Goal: Find specific page/section: Find specific page/section

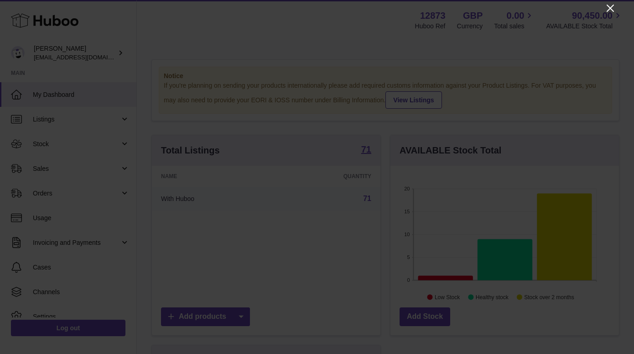
click at [607, 5] on icon "Close" at bounding box center [610, 8] width 7 height 7
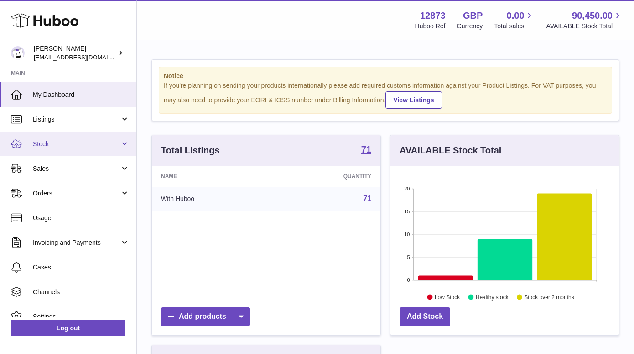
click at [68, 136] on link "Stock" at bounding box center [68, 143] width 136 height 25
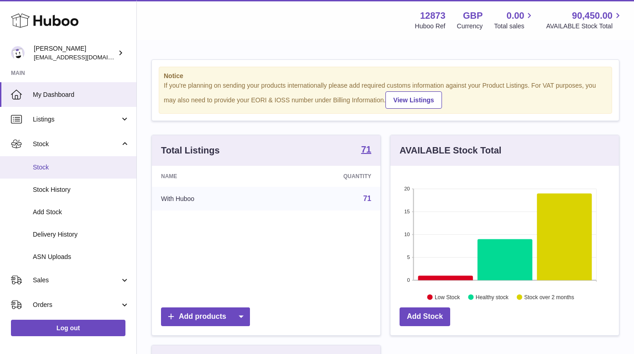
click at [72, 157] on link "Stock" at bounding box center [68, 167] width 136 height 22
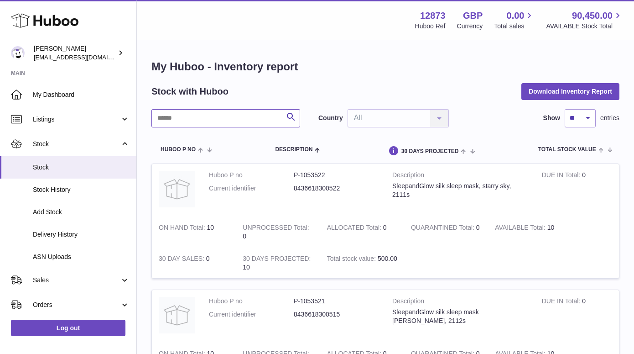
click at [247, 119] on input "text" at bounding box center [225, 118] width 149 height 18
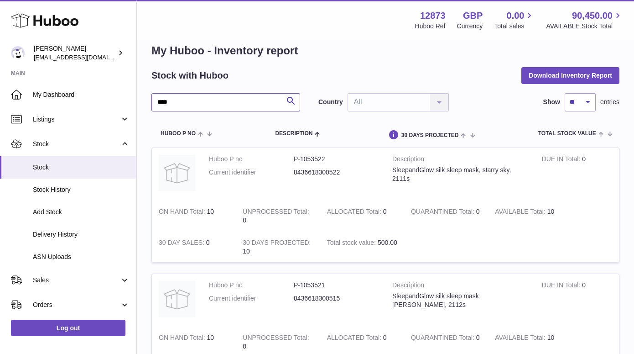
scroll to position [18, 0]
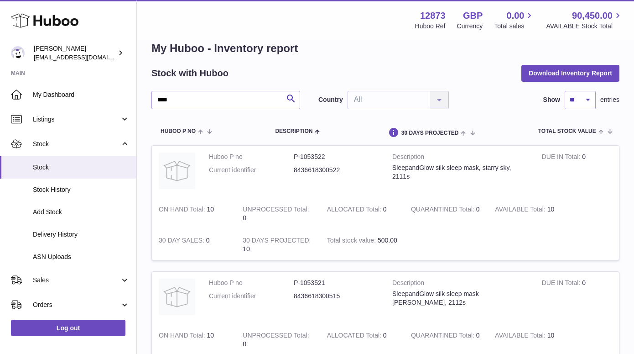
click at [299, 170] on dd "8436618300522" at bounding box center [336, 170] width 85 height 9
copy tr "8436618300522"
click at [319, 171] on dd "8436618300522" at bounding box center [336, 170] width 85 height 9
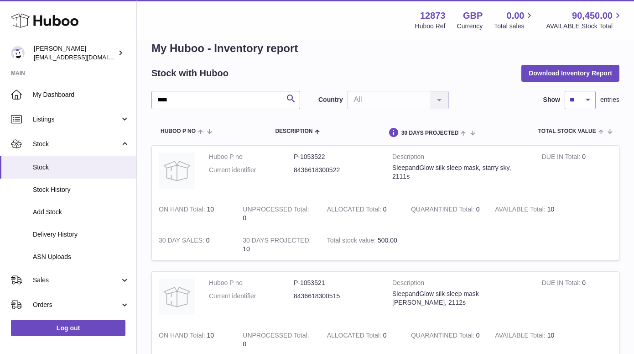
click at [319, 171] on dd "8436618300522" at bounding box center [336, 170] width 85 height 9
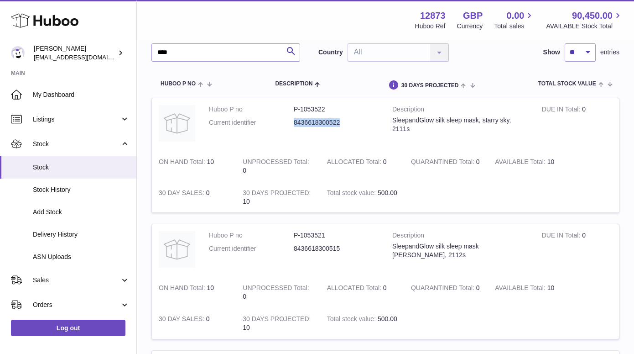
scroll to position [16, 0]
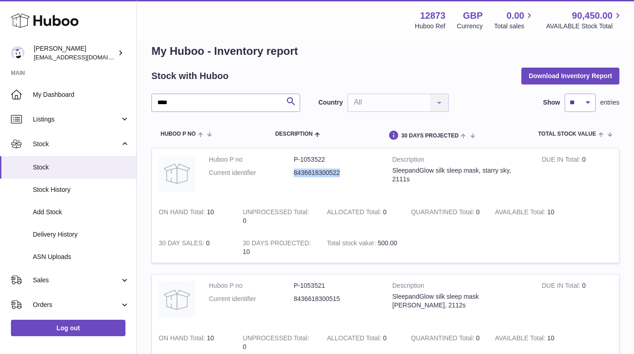
click at [318, 174] on dd "8436618300522" at bounding box center [336, 172] width 85 height 9
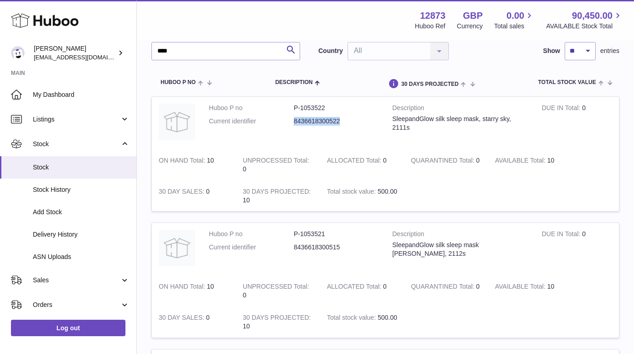
scroll to position [146, 0]
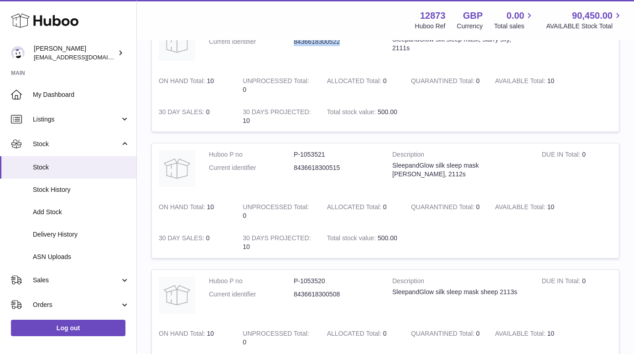
click at [311, 171] on dd "8436618300515" at bounding box center [336, 167] width 85 height 9
copy tr "8436618300515"
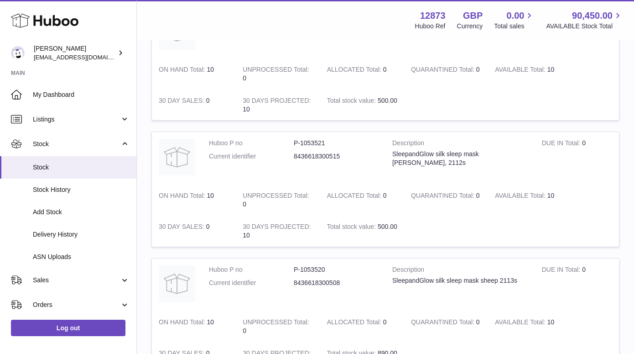
click at [303, 282] on dd "8436618300508" at bounding box center [336, 282] width 85 height 9
copy tr "8436618300508"
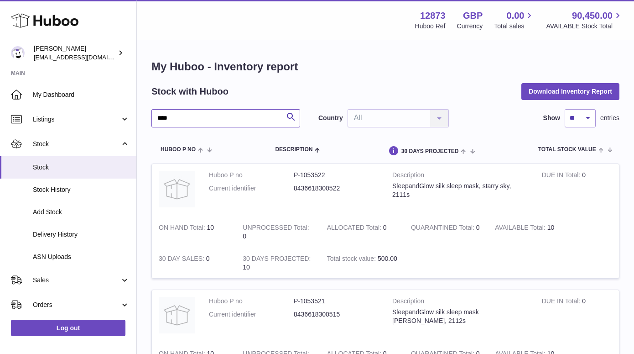
click at [197, 116] on input "****" at bounding box center [225, 118] width 149 height 18
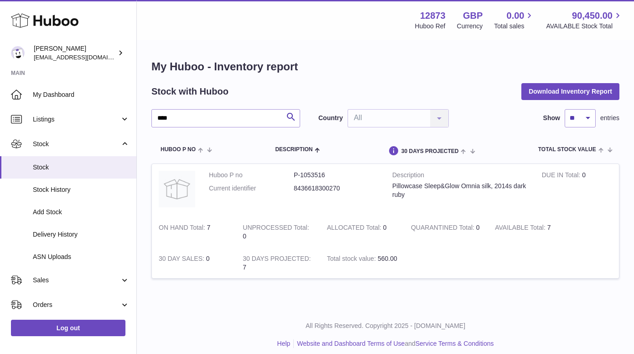
click at [302, 188] on dd "8436618300270" at bounding box center [336, 188] width 85 height 9
copy dd "8436618300270"
click at [209, 122] on input "****" at bounding box center [225, 118] width 149 height 18
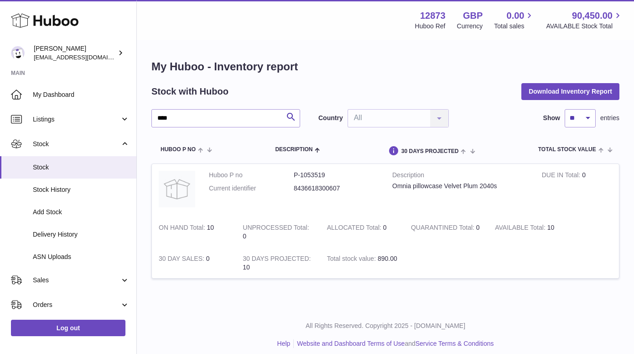
click at [314, 185] on dd "8436618300607" at bounding box center [336, 188] width 85 height 9
copy dd "8436618300607"
click at [200, 122] on input "****" at bounding box center [225, 118] width 149 height 18
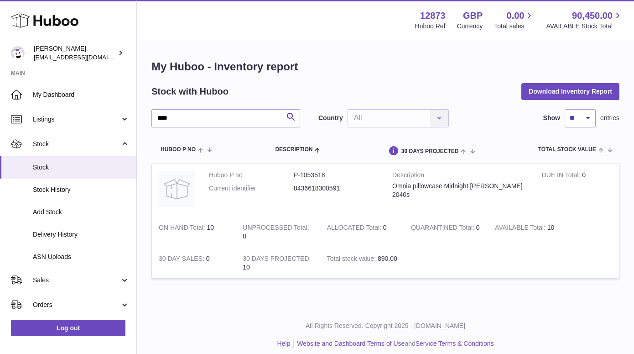
click at [323, 188] on dd "8436618300591" at bounding box center [336, 188] width 85 height 9
copy dd "8436618300591"
click at [249, 123] on input "****" at bounding box center [225, 118] width 149 height 18
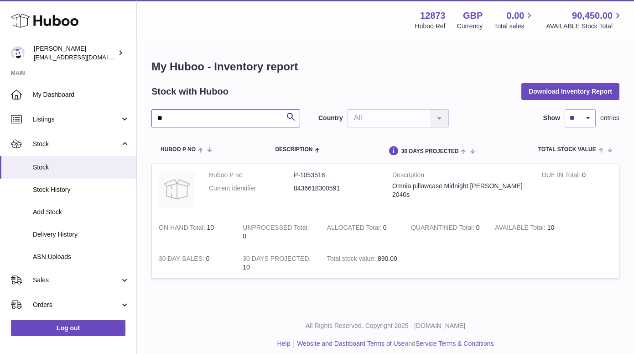
type input "*"
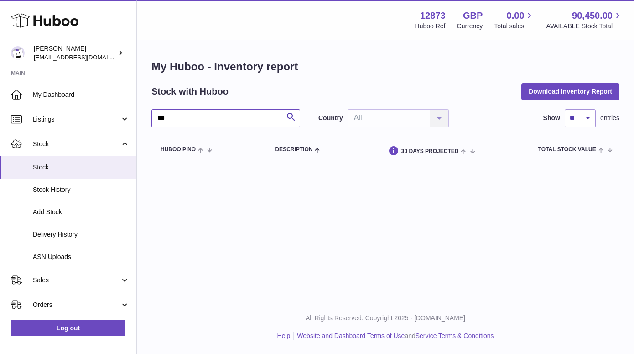
type input "*"
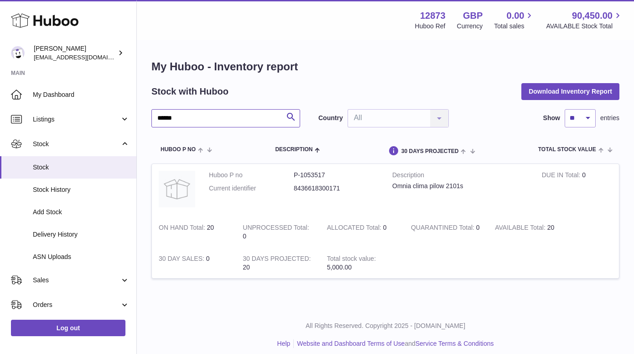
type input "*****"
click at [324, 185] on dd "8436618300171" at bounding box center [336, 188] width 85 height 9
copy dd "8436618300171"
